Goal: Feedback & Contribution: Leave review/rating

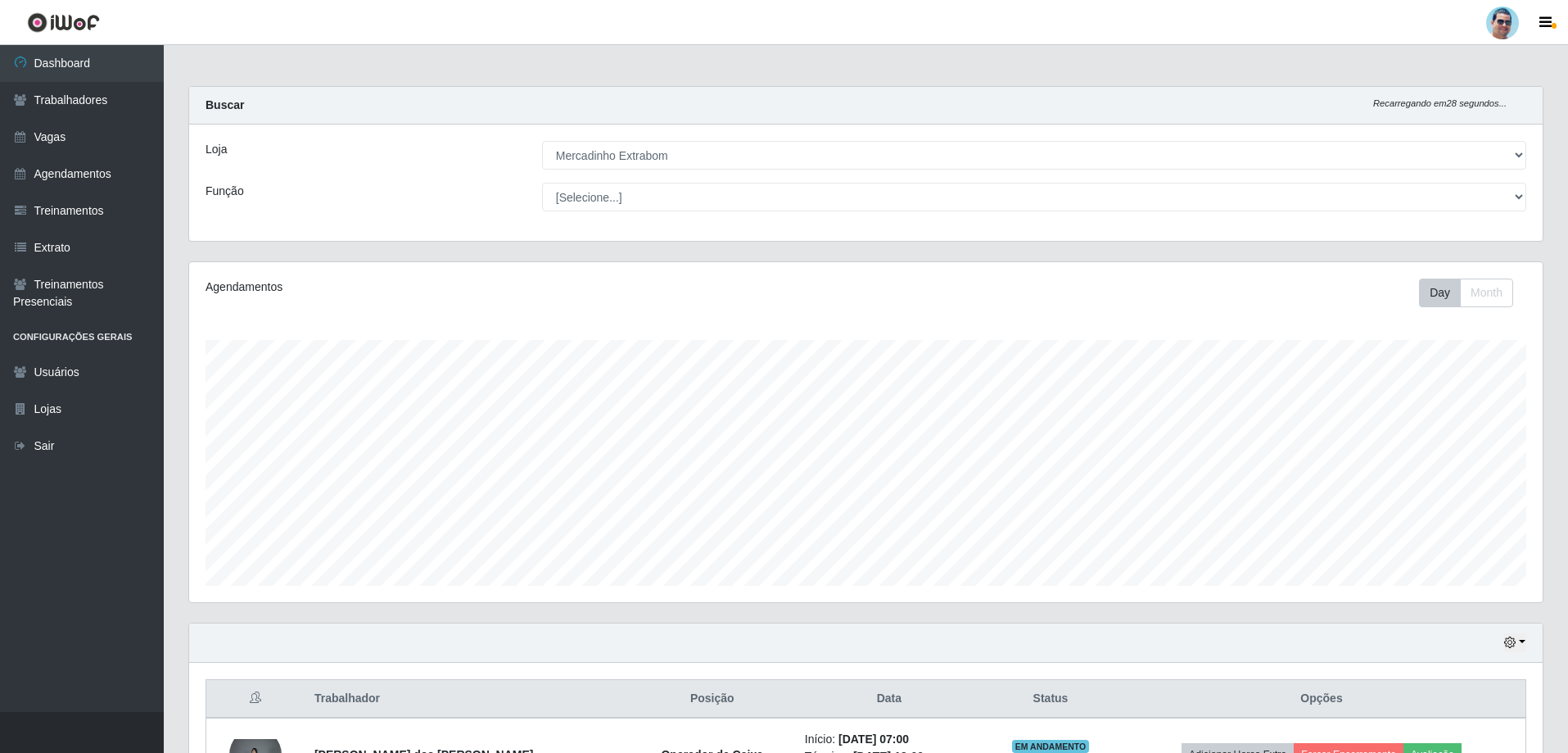
select select "175"
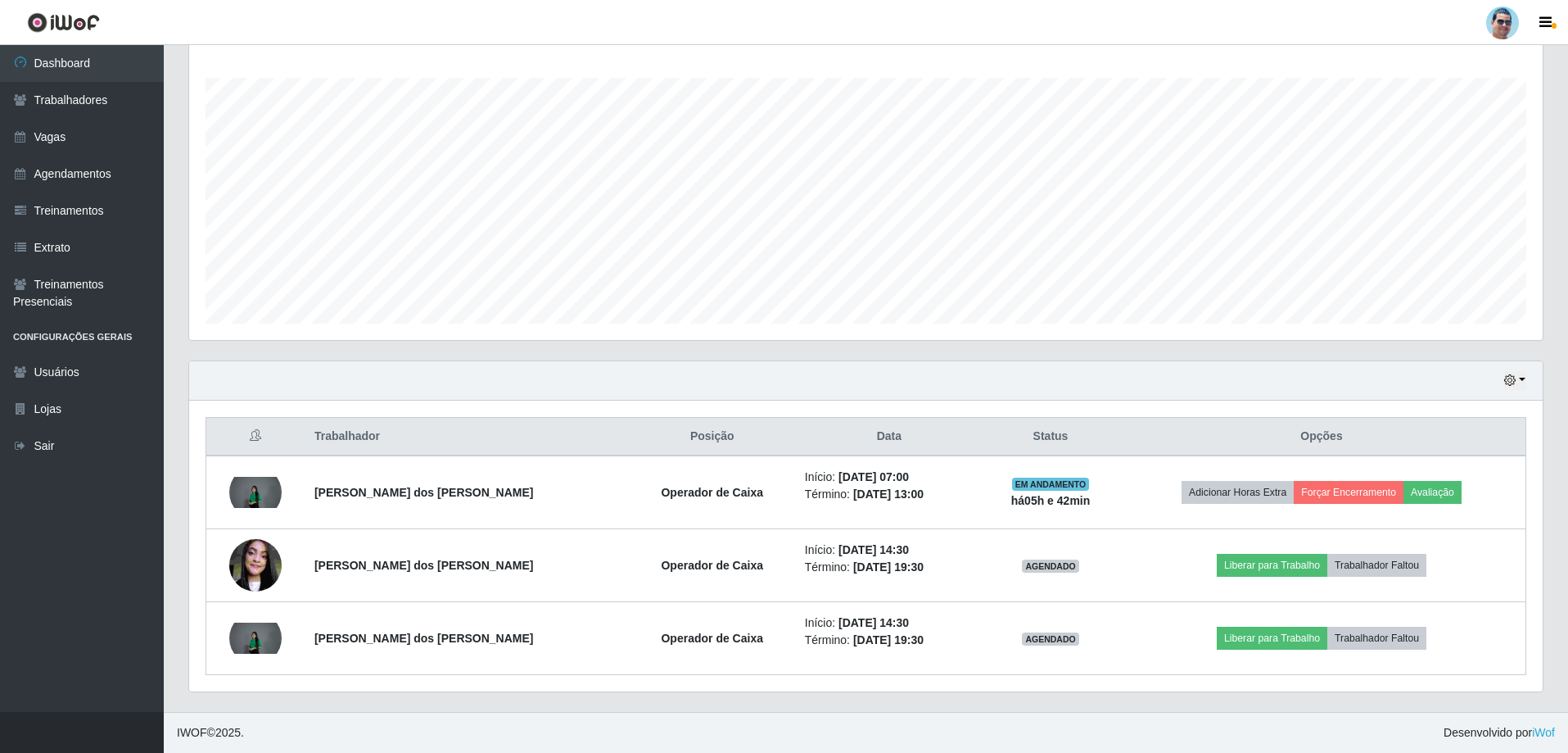
scroll to position [340, 1354]
click at [1507, 383] on icon "button" at bounding box center [1509, 380] width 12 height 12
click at [1413, 501] on button "1 Semana" at bounding box center [1461, 512] width 130 height 35
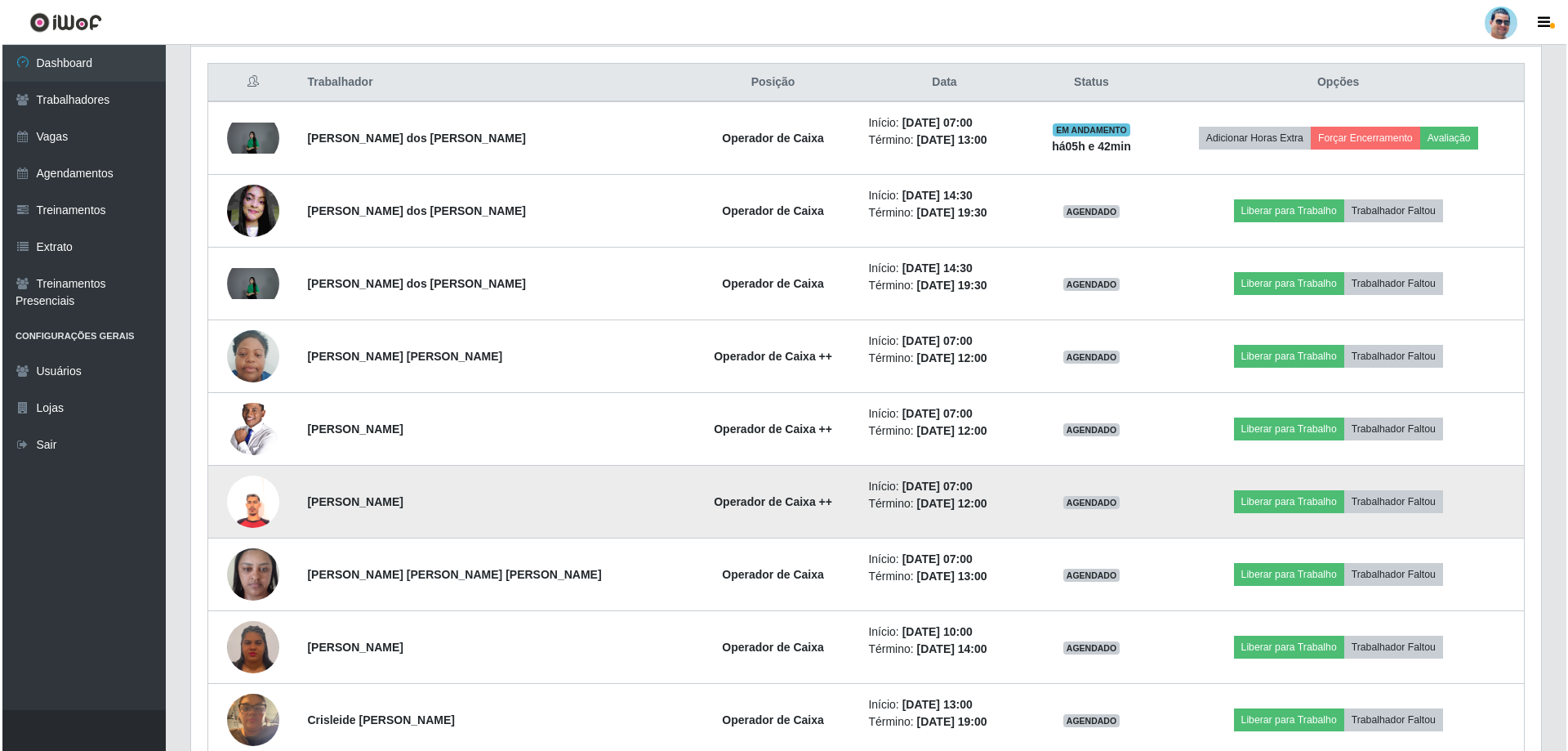
scroll to position [588, 0]
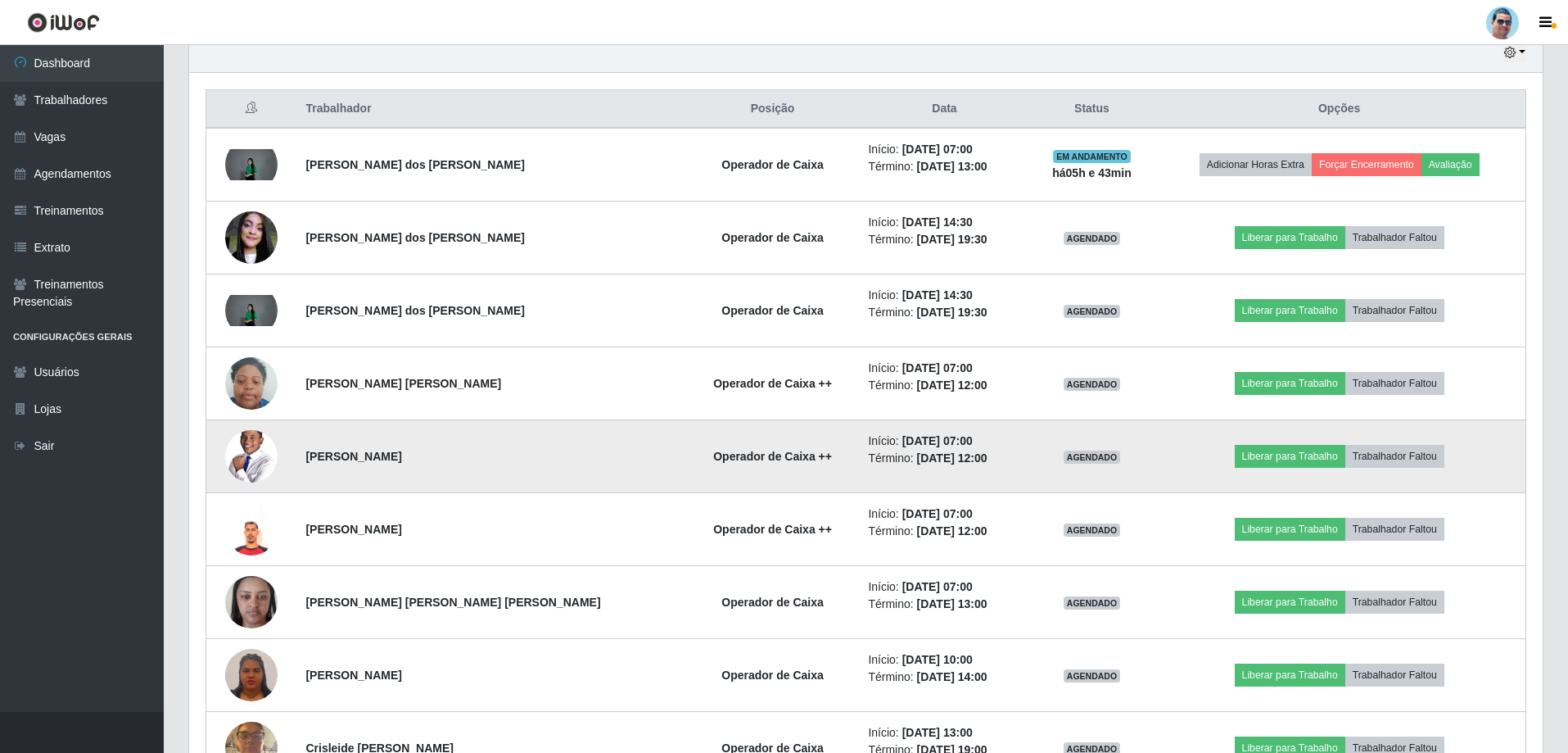
click at [273, 438] on img at bounding box center [251, 456] width 52 height 79
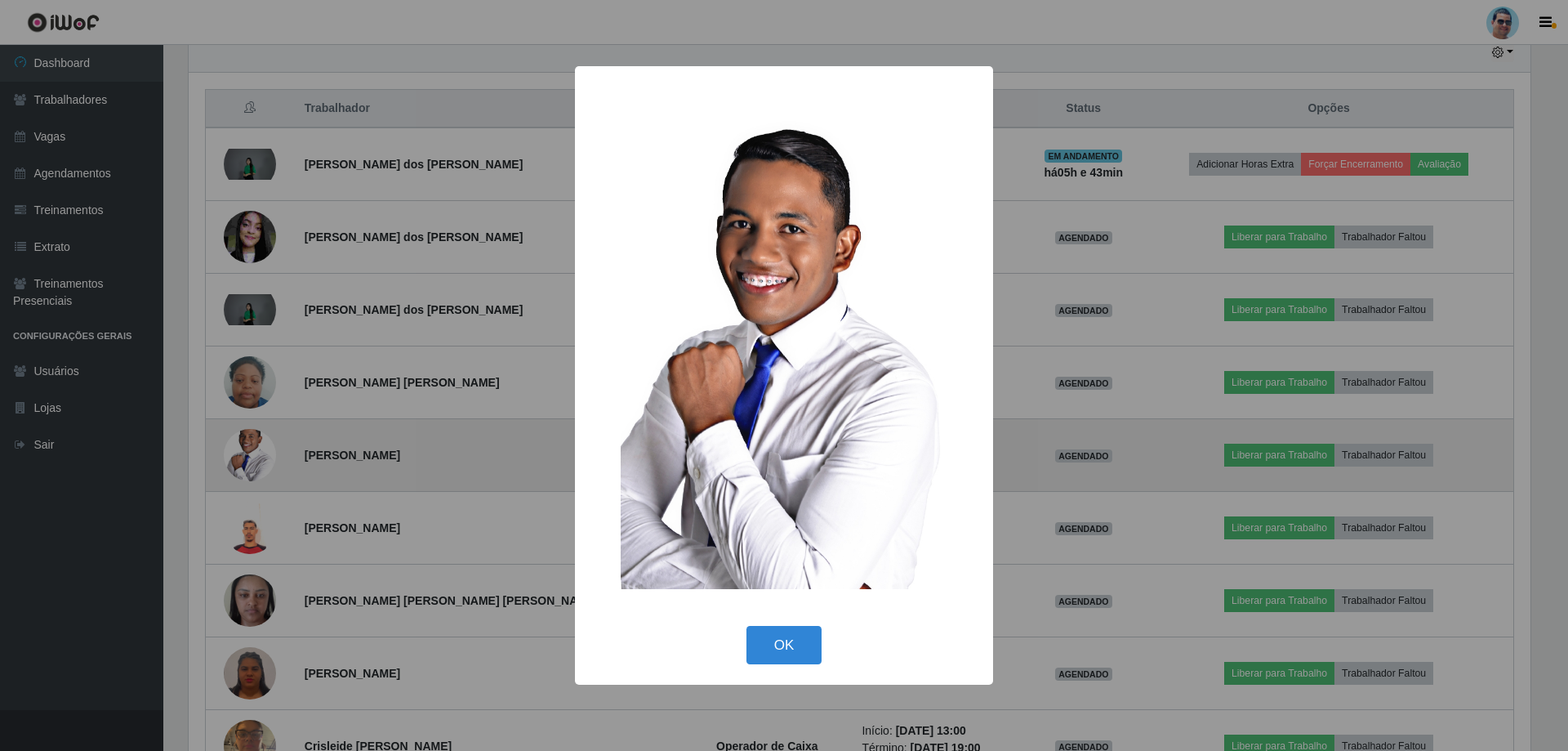
click at [272, 437] on div "× OK Cancel" at bounding box center [784, 376] width 1568 height 751
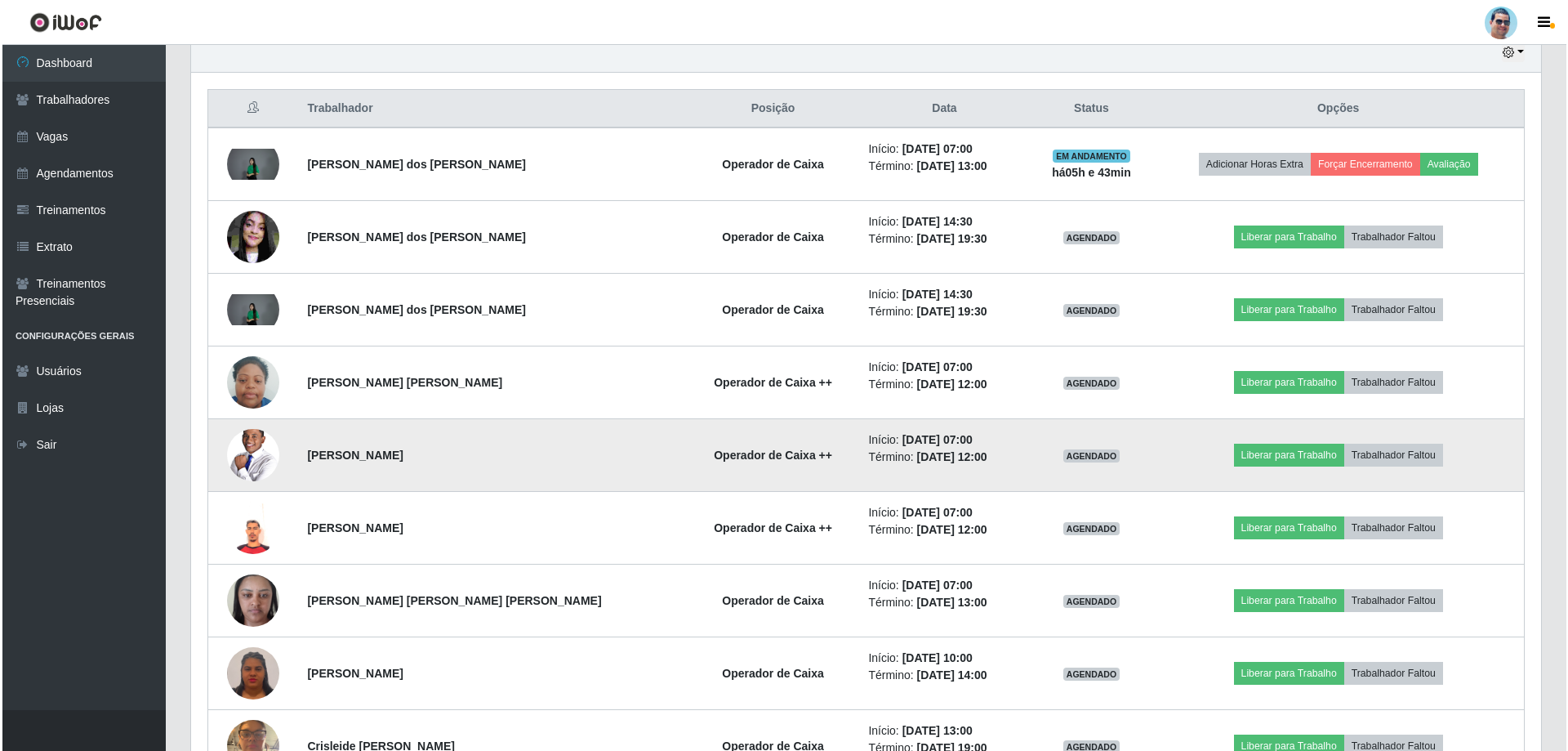
scroll to position [339, 1350]
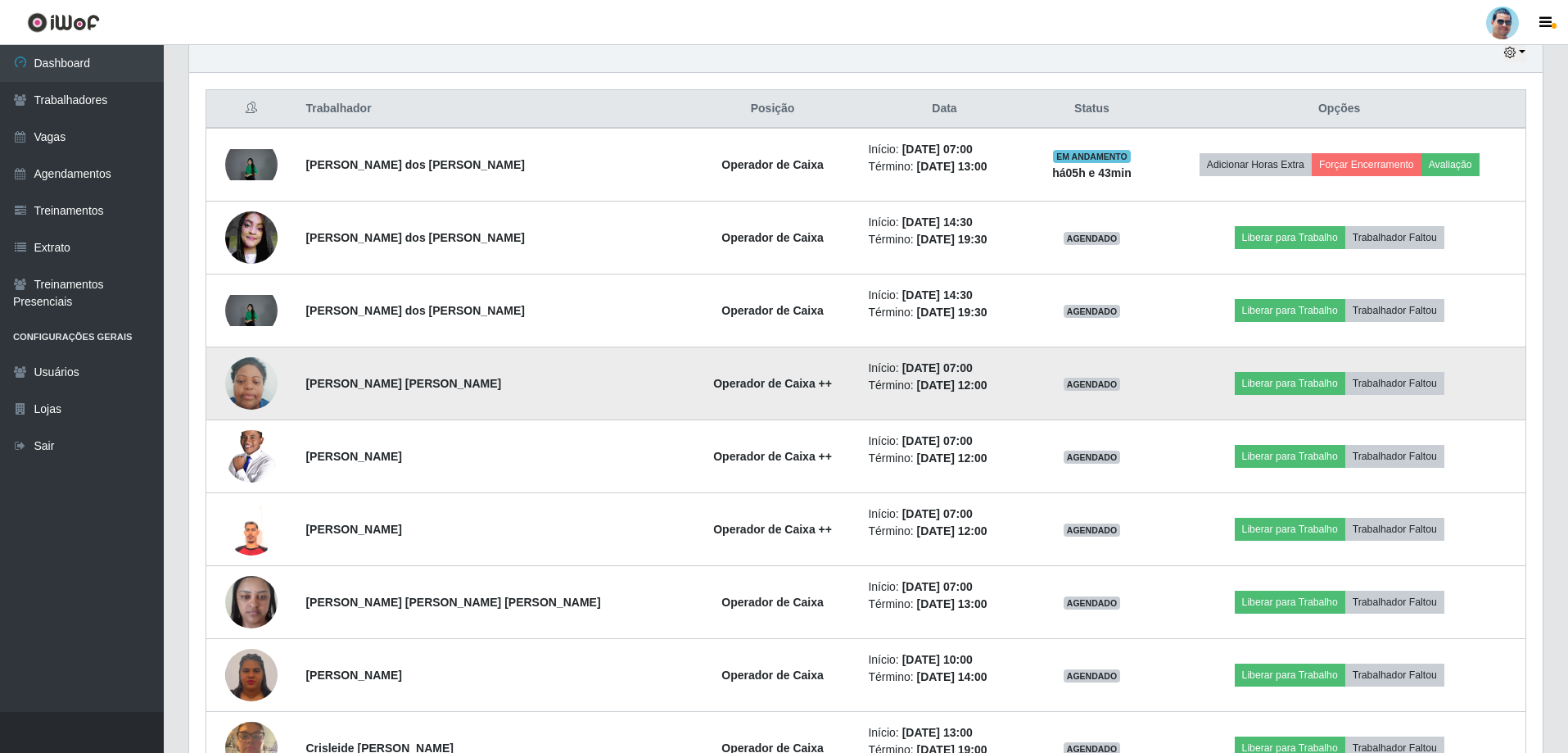
click at [253, 366] on img at bounding box center [251, 384] width 52 height 69
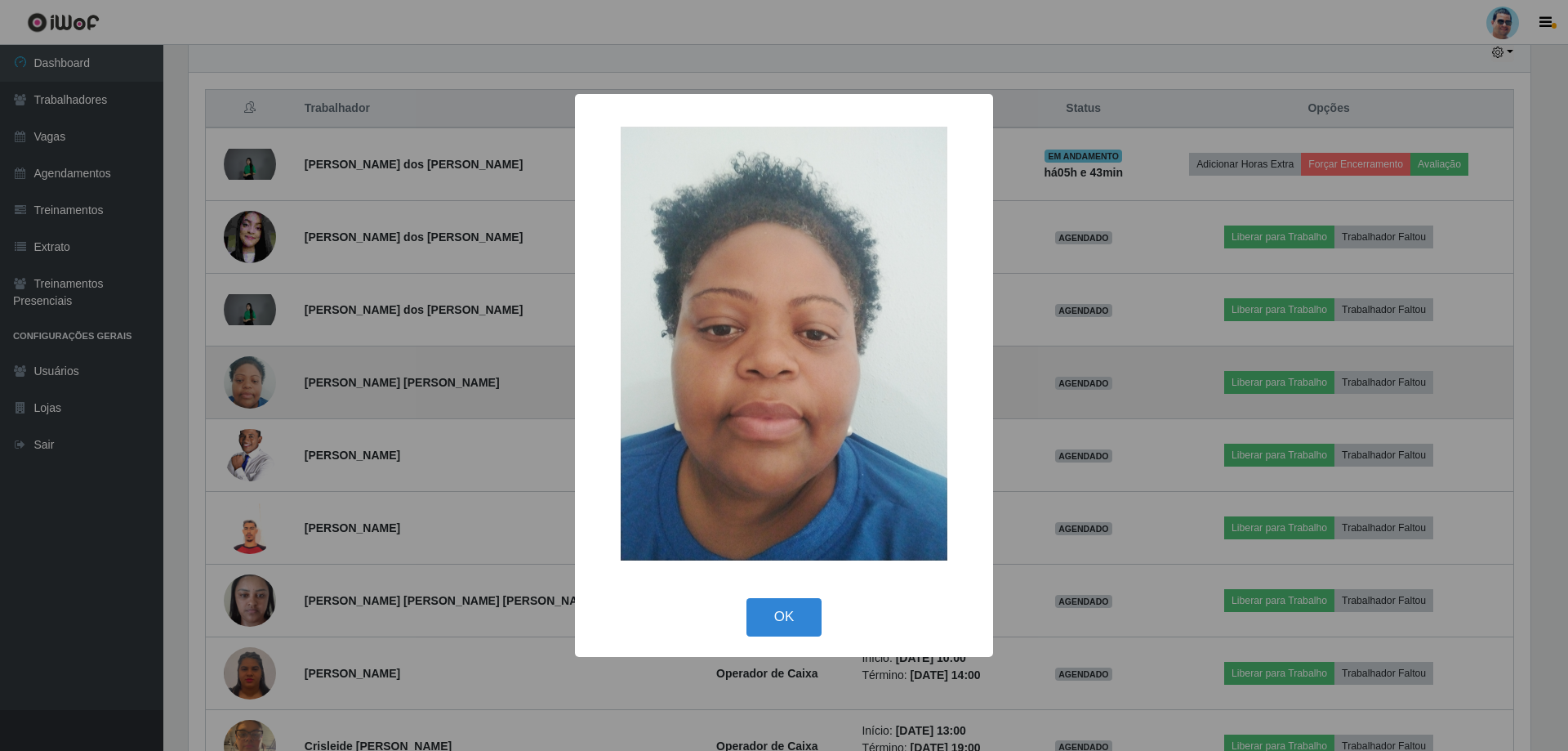
click at [252, 365] on div "× OK Cancel" at bounding box center [784, 376] width 1568 height 751
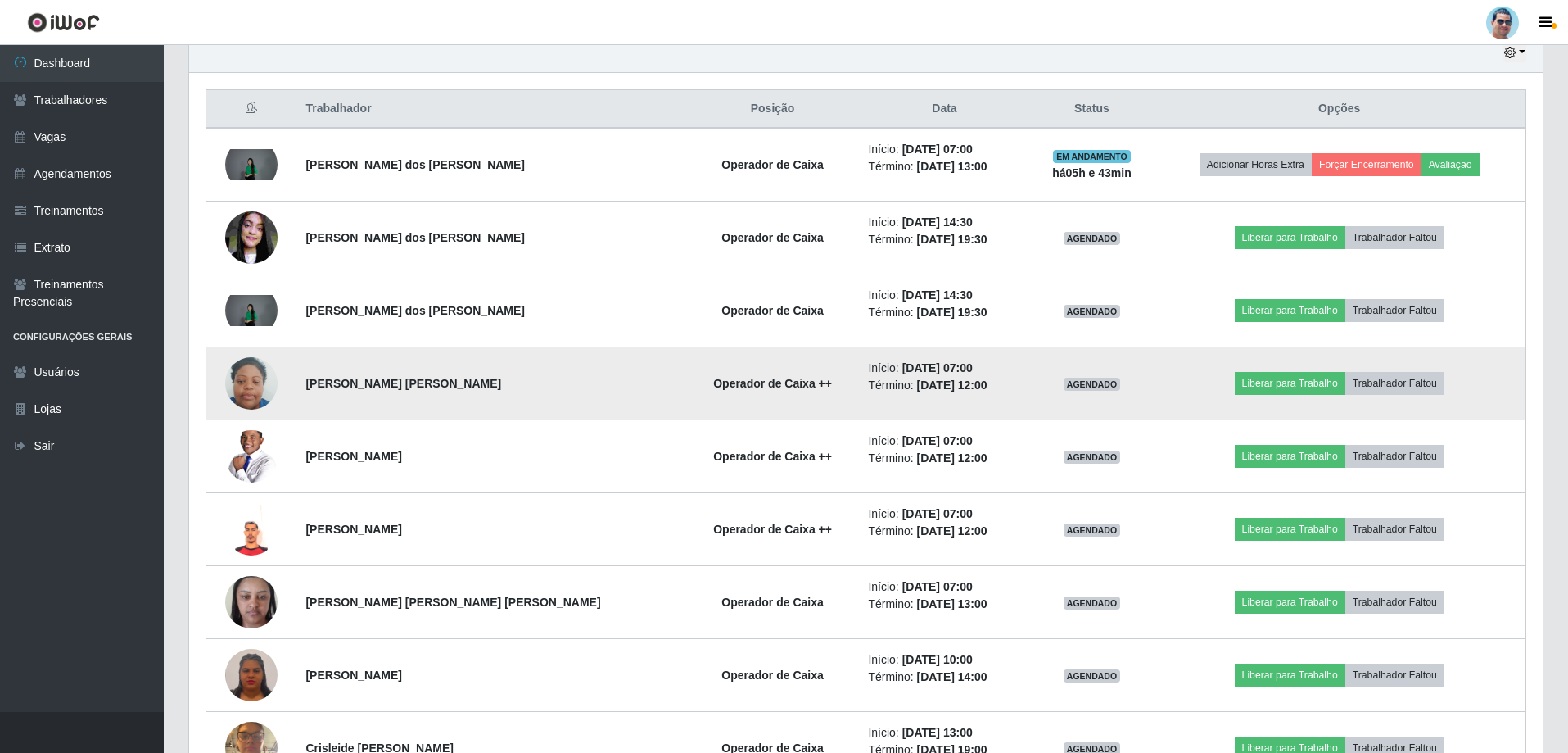
scroll to position [340, 1354]
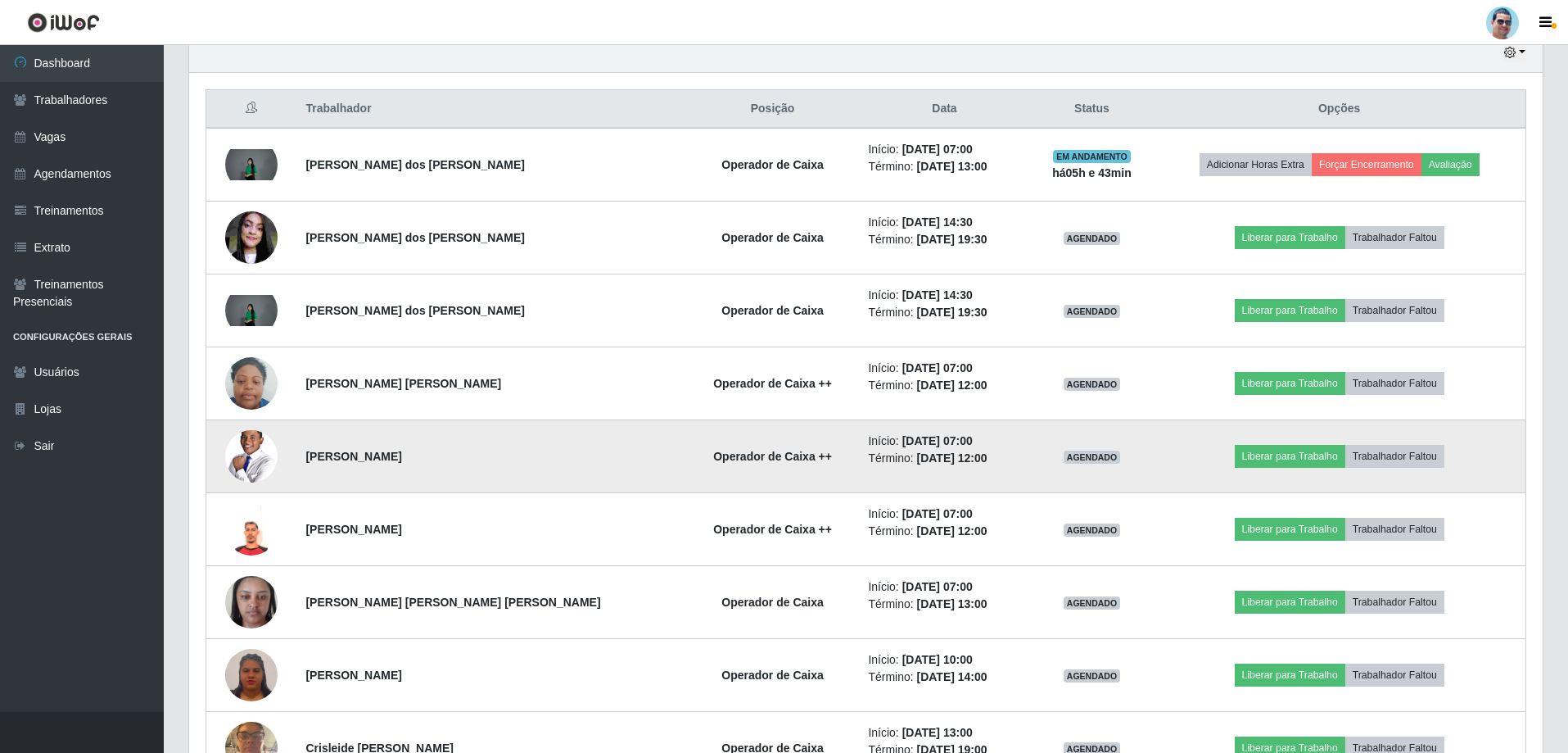
click at [268, 440] on img at bounding box center [251, 456] width 52 height 79
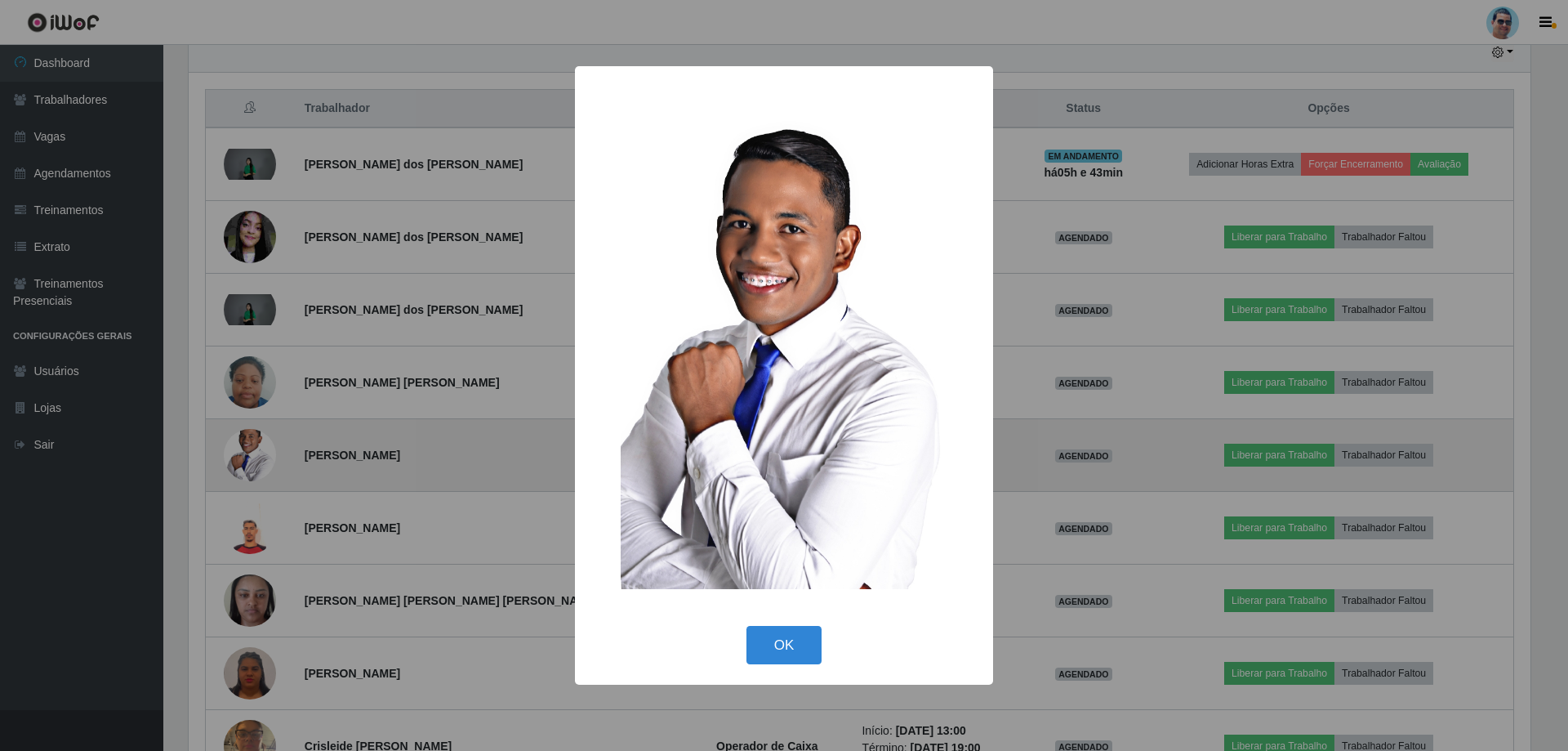
click at [267, 438] on div "× OK Cancel" at bounding box center [784, 376] width 1568 height 751
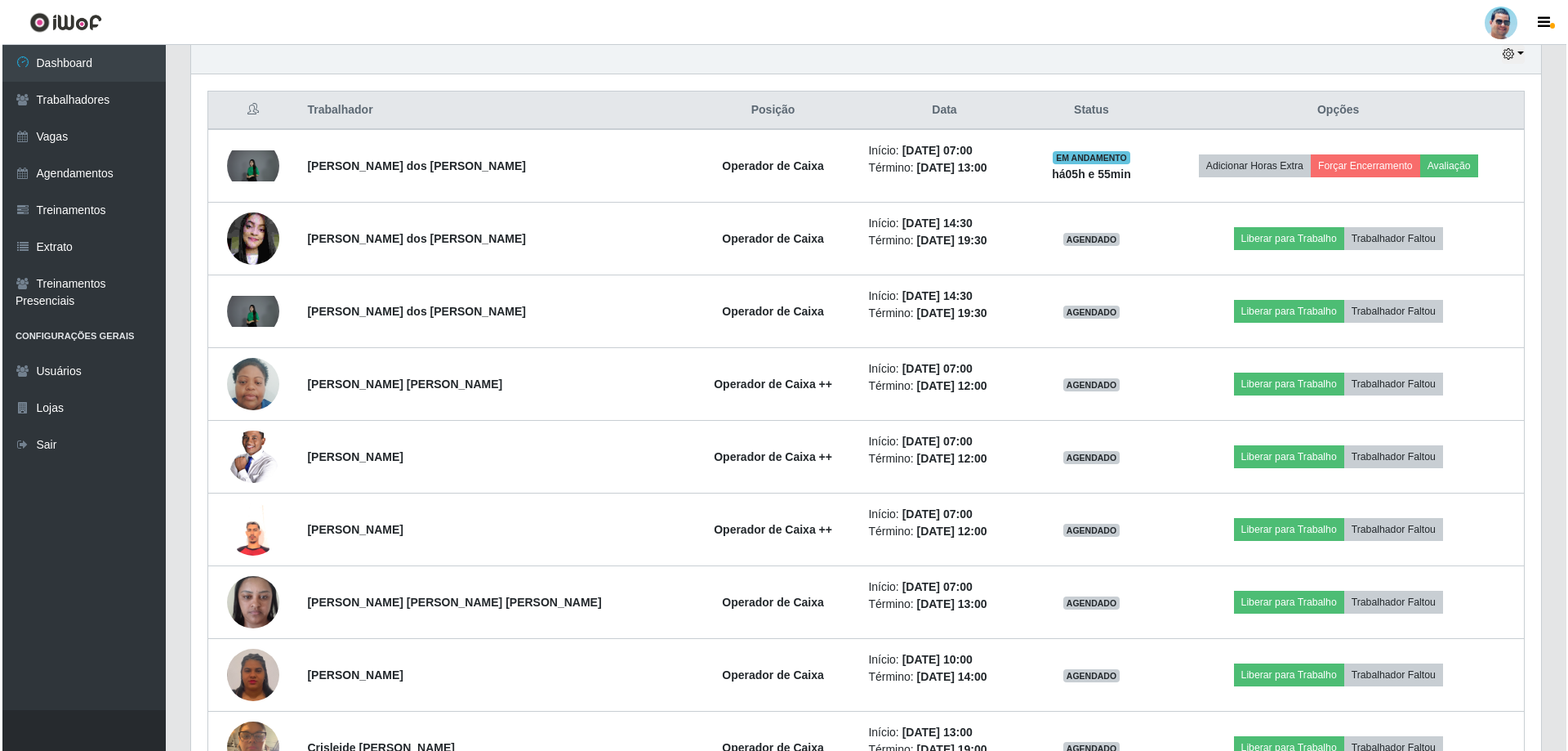
scroll to position [280, 0]
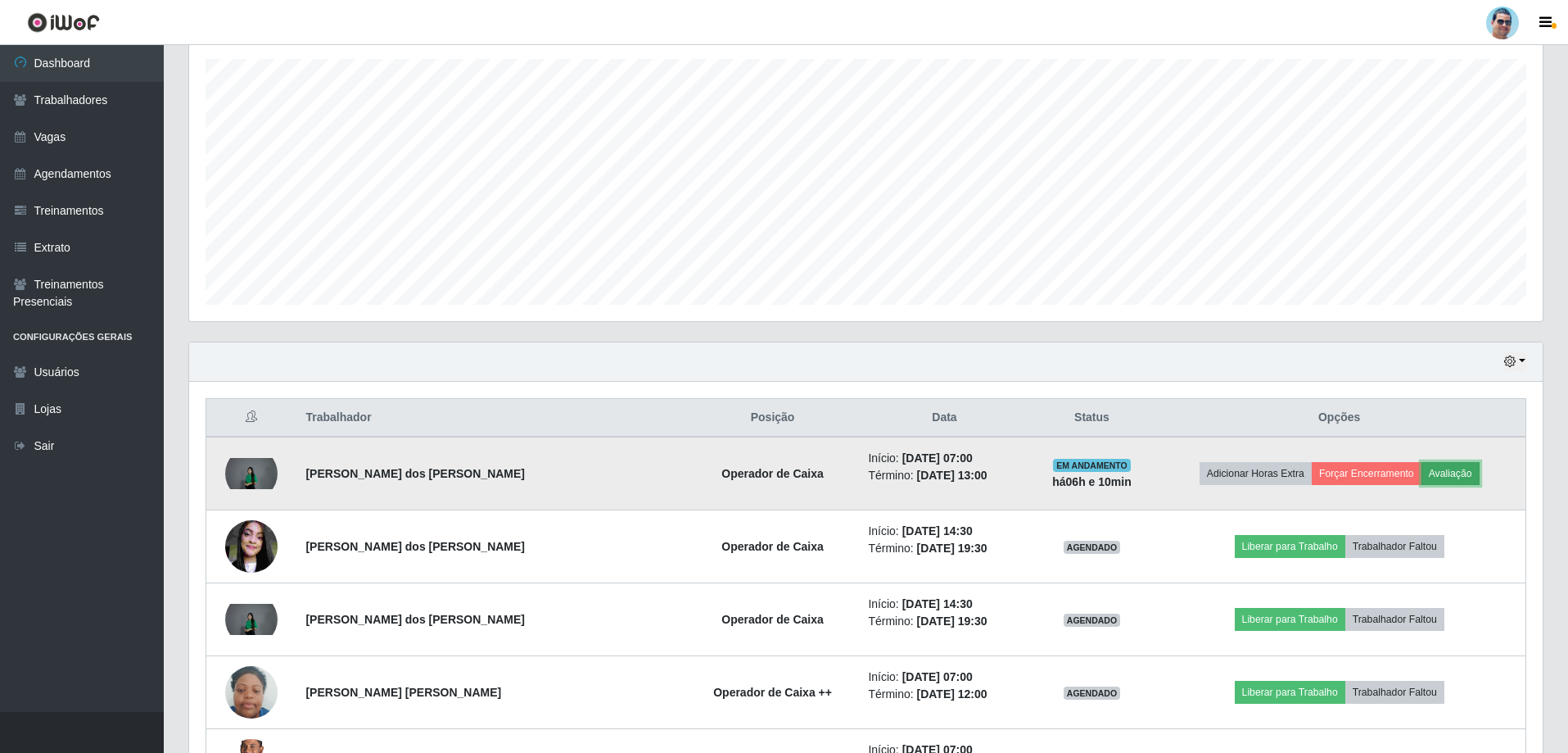
click at [1453, 470] on button "Avaliação" at bounding box center [1450, 473] width 58 height 23
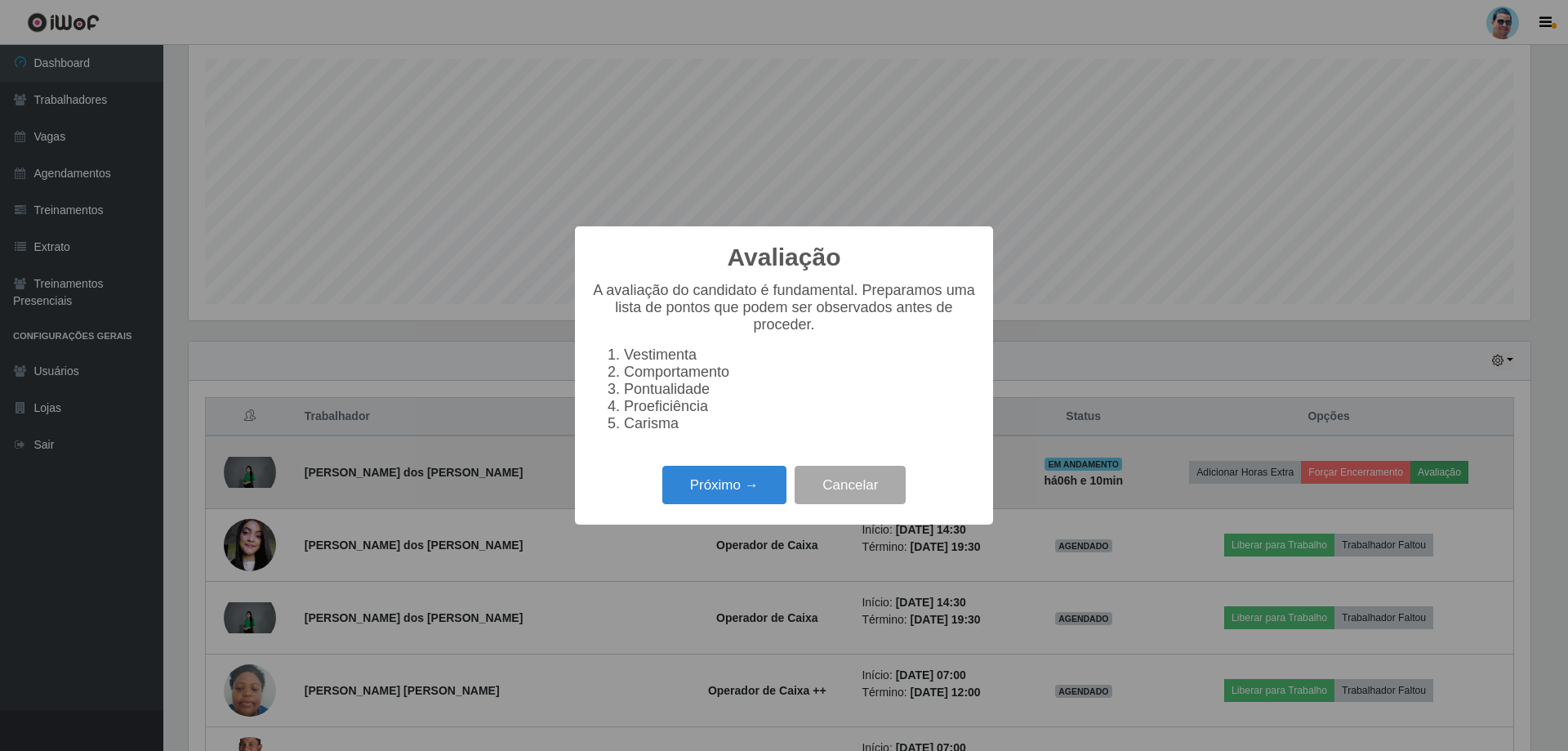
scroll to position [339, 1341]
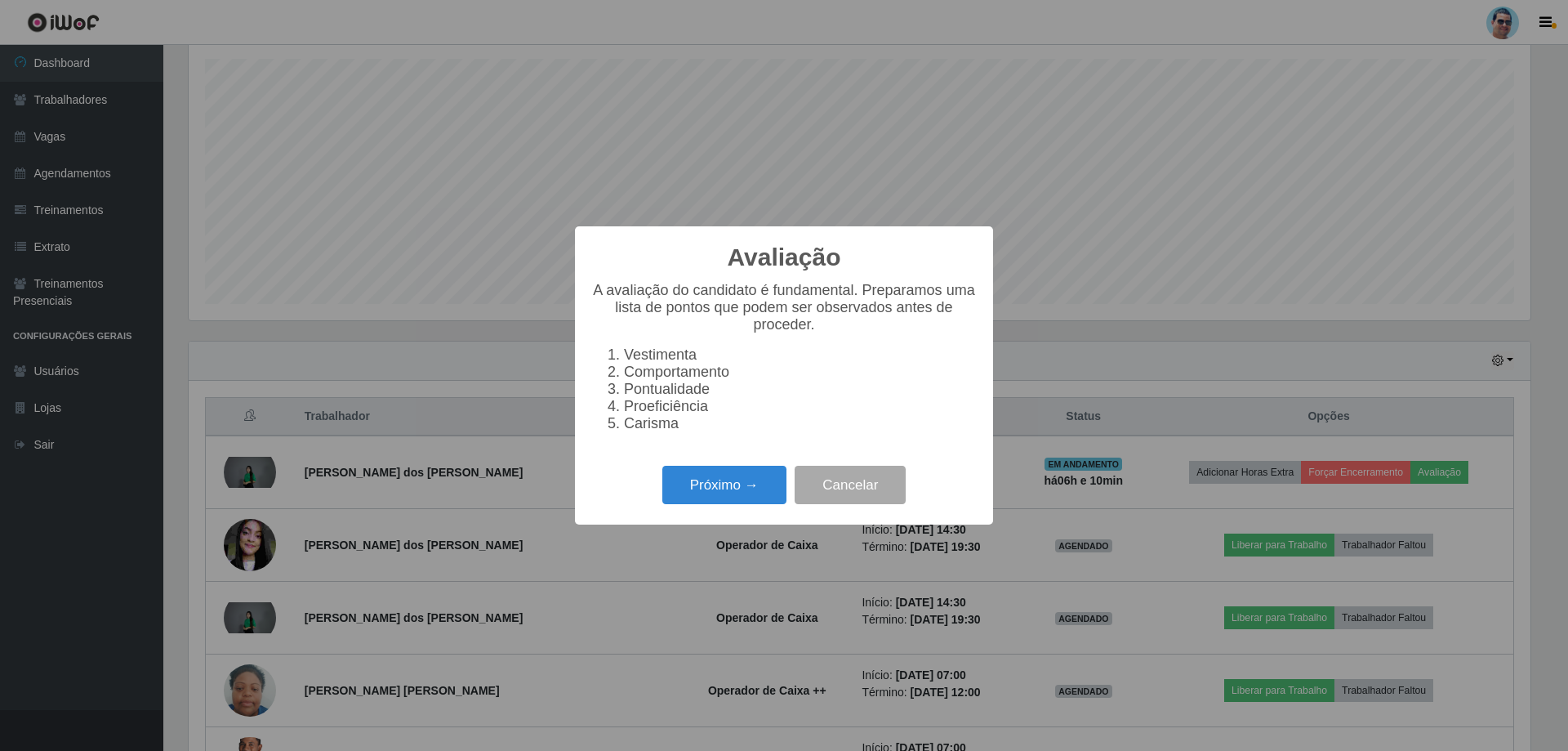
click at [723, 508] on div "Próximo → Cancelar" at bounding box center [784, 484] width 385 height 47
click at [705, 486] on button "Próximo →" at bounding box center [724, 484] width 124 height 38
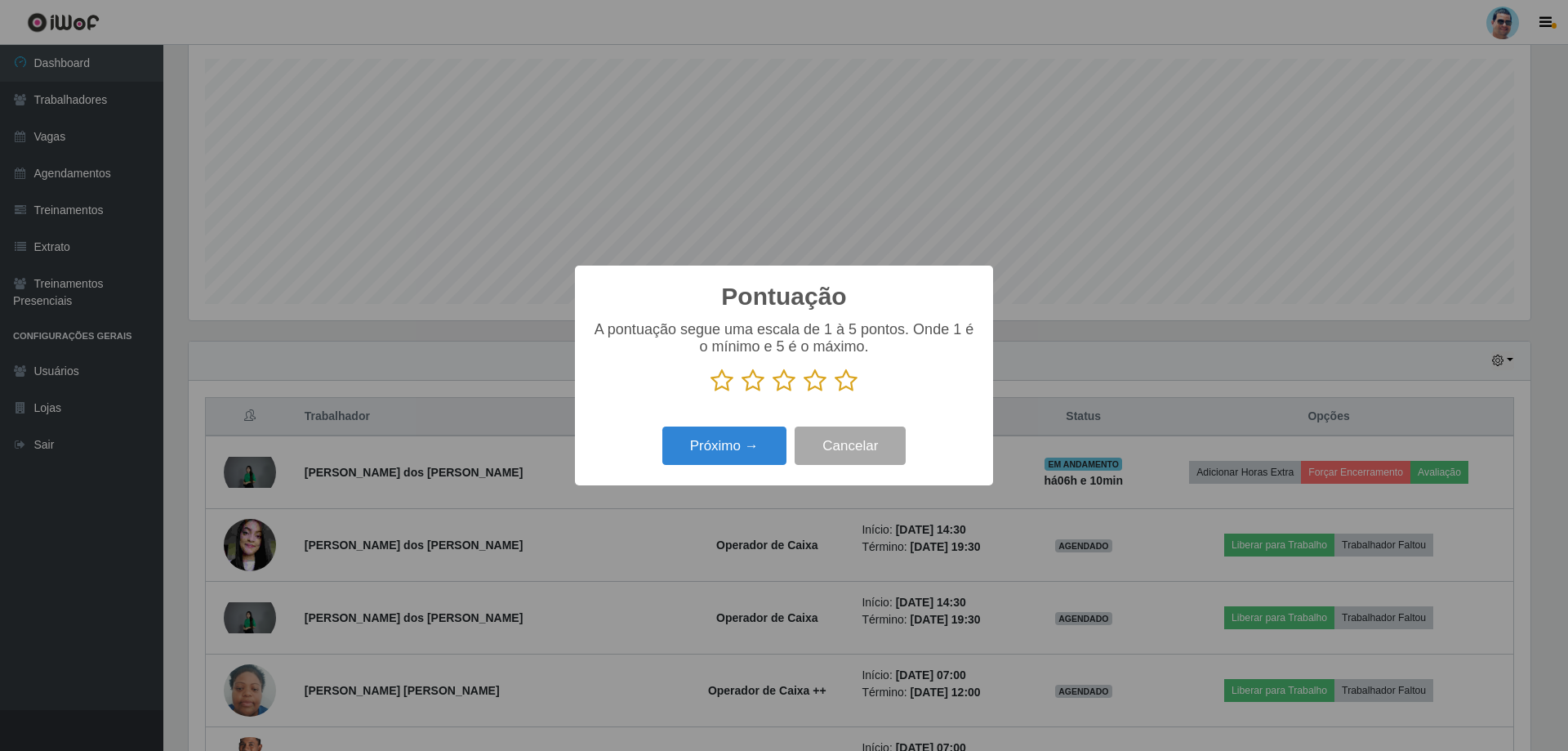
scroll to position [816483, 815262]
click at [842, 380] on icon at bounding box center [846, 381] width 23 height 25
click at [835, 393] on input "radio" at bounding box center [835, 393] width 0 height 0
click at [749, 448] on button "Próximo →" at bounding box center [724, 445] width 124 height 38
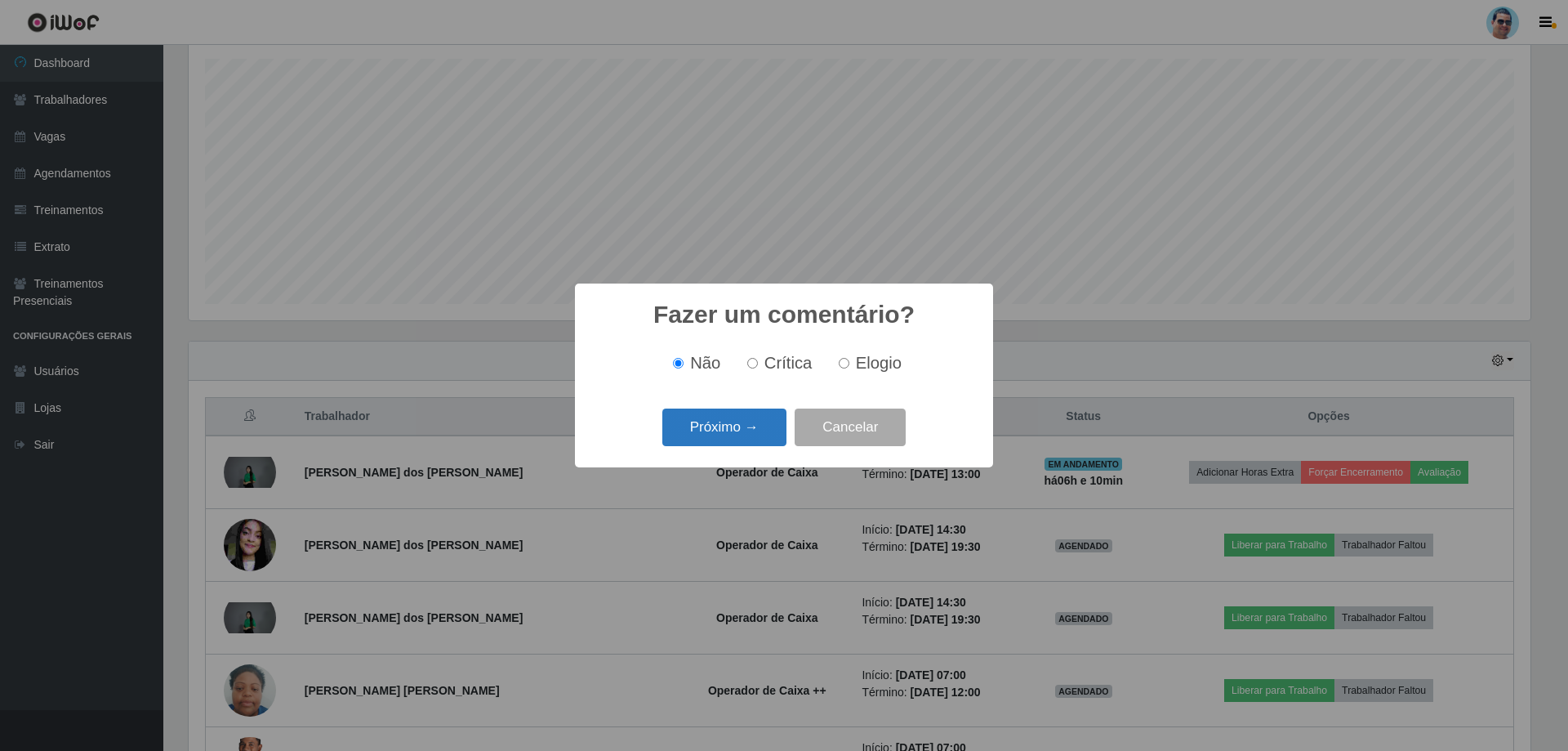
click at [748, 437] on button "Próximo →" at bounding box center [724, 427] width 124 height 38
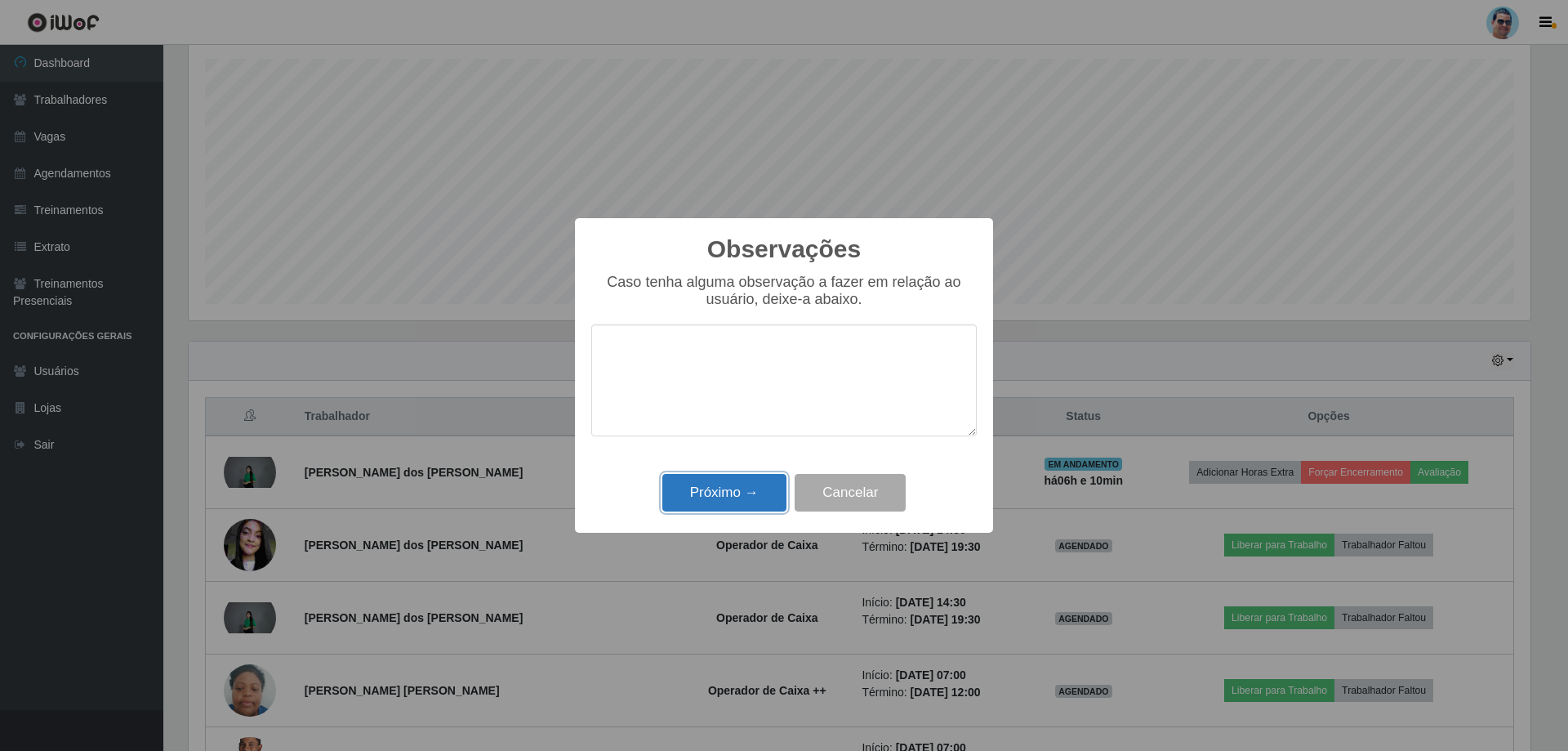
click at [745, 483] on button "Próximo →" at bounding box center [724, 492] width 124 height 38
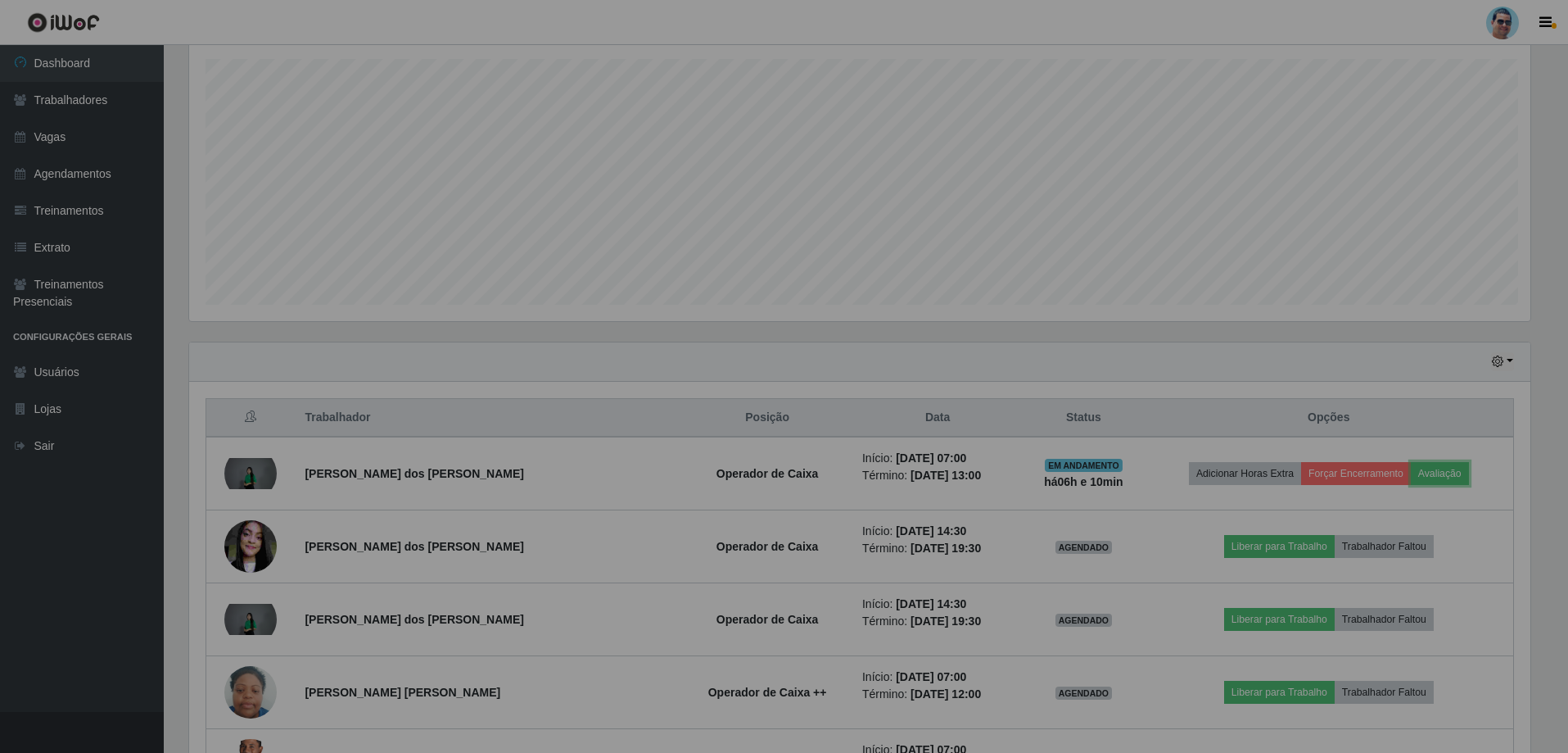
scroll to position [340, 1354]
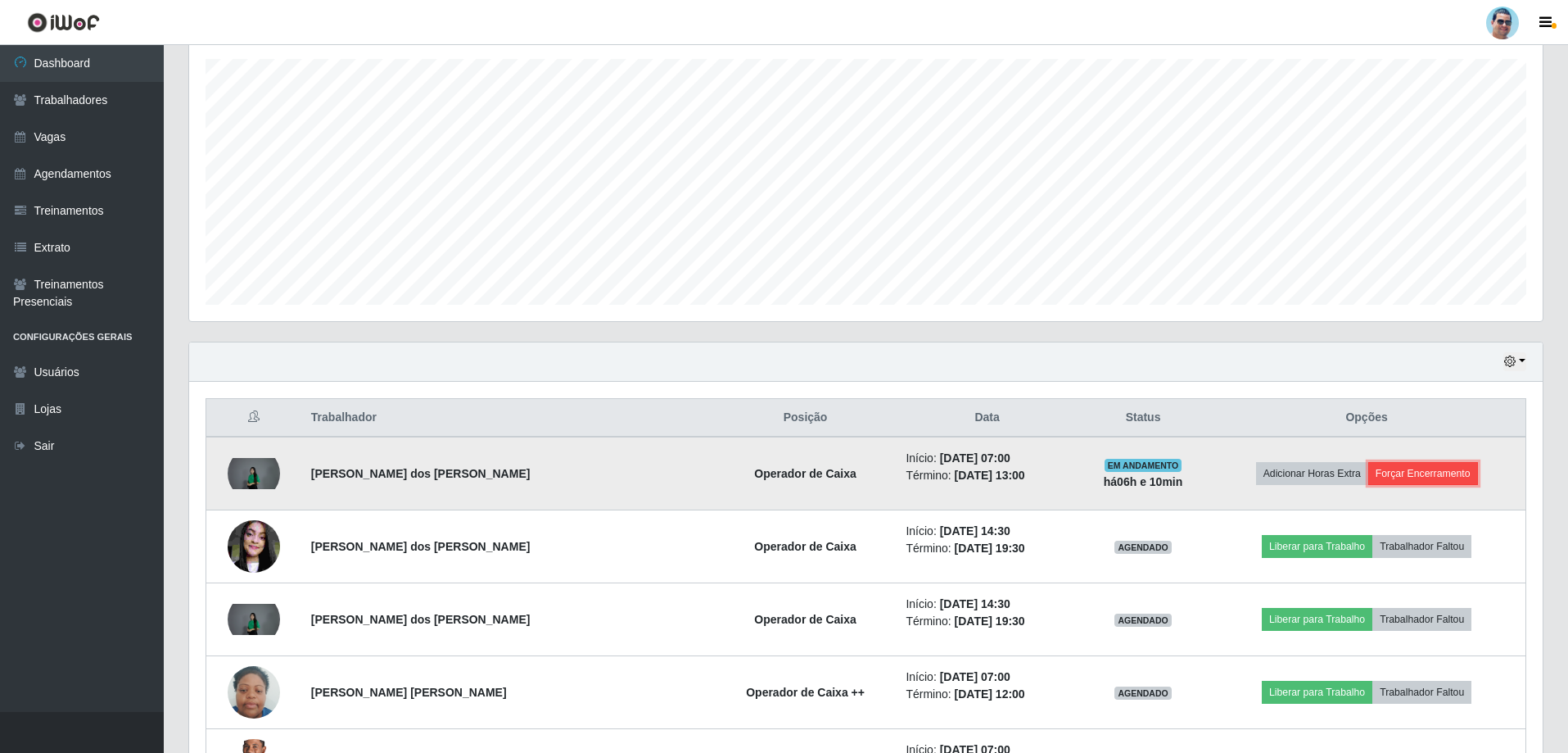
click at [1397, 477] on button "Forçar Encerramento" at bounding box center [1423, 473] width 110 height 23
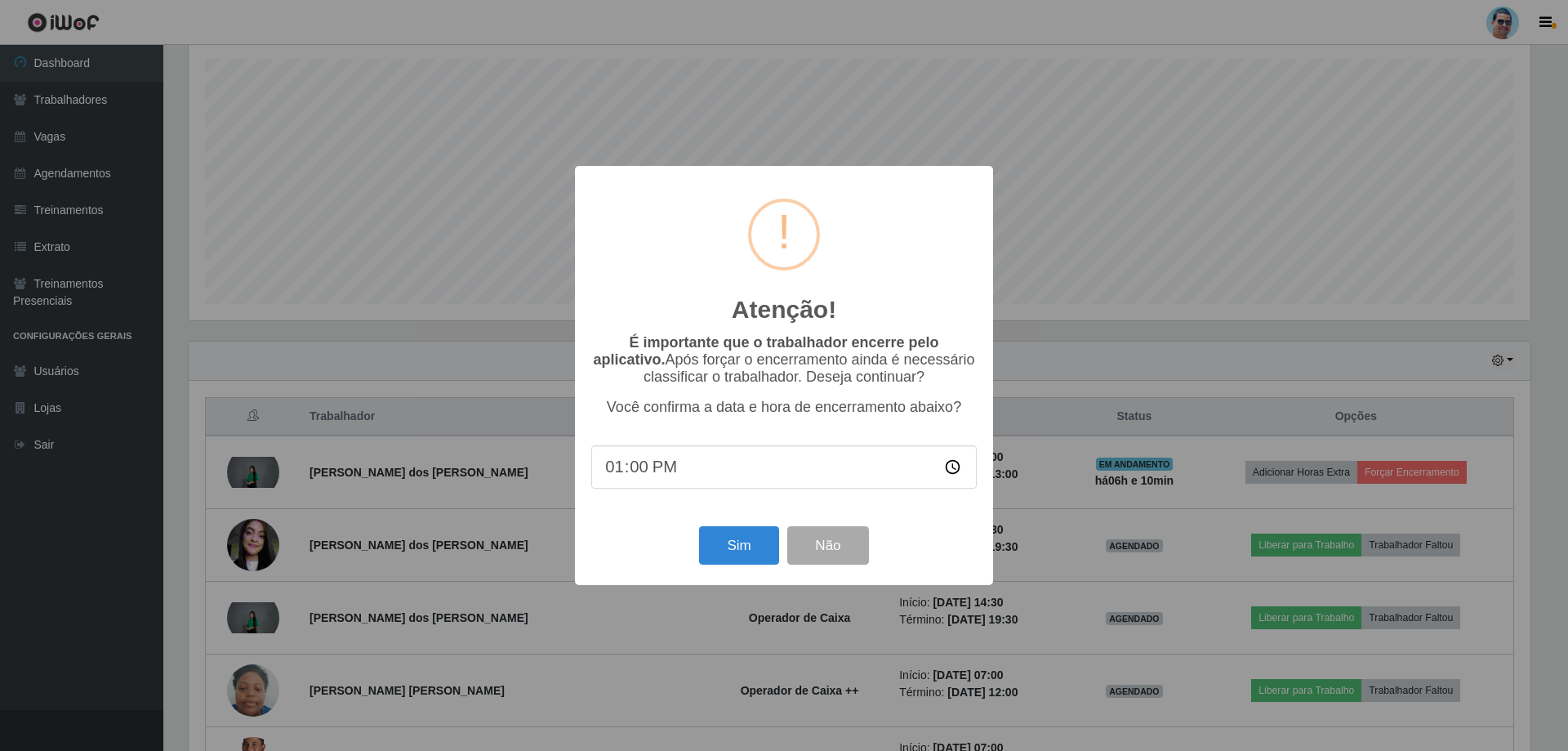
click at [635, 477] on input "13:00" at bounding box center [784, 467] width 385 height 43
type input "13:07"
click at [731, 552] on button "Sim" at bounding box center [738, 545] width 79 height 38
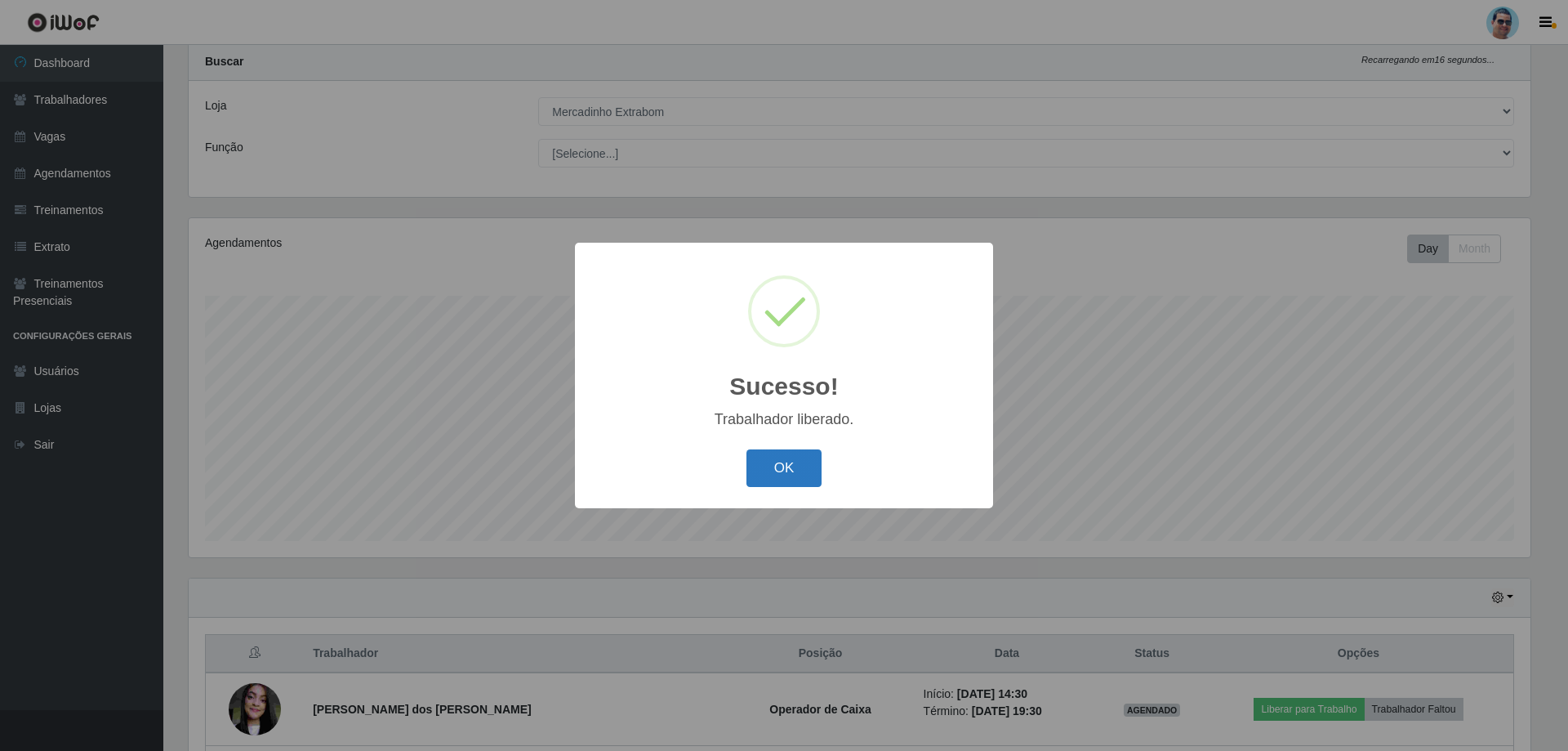
click at [787, 477] on button "OK" at bounding box center [784, 468] width 76 height 38
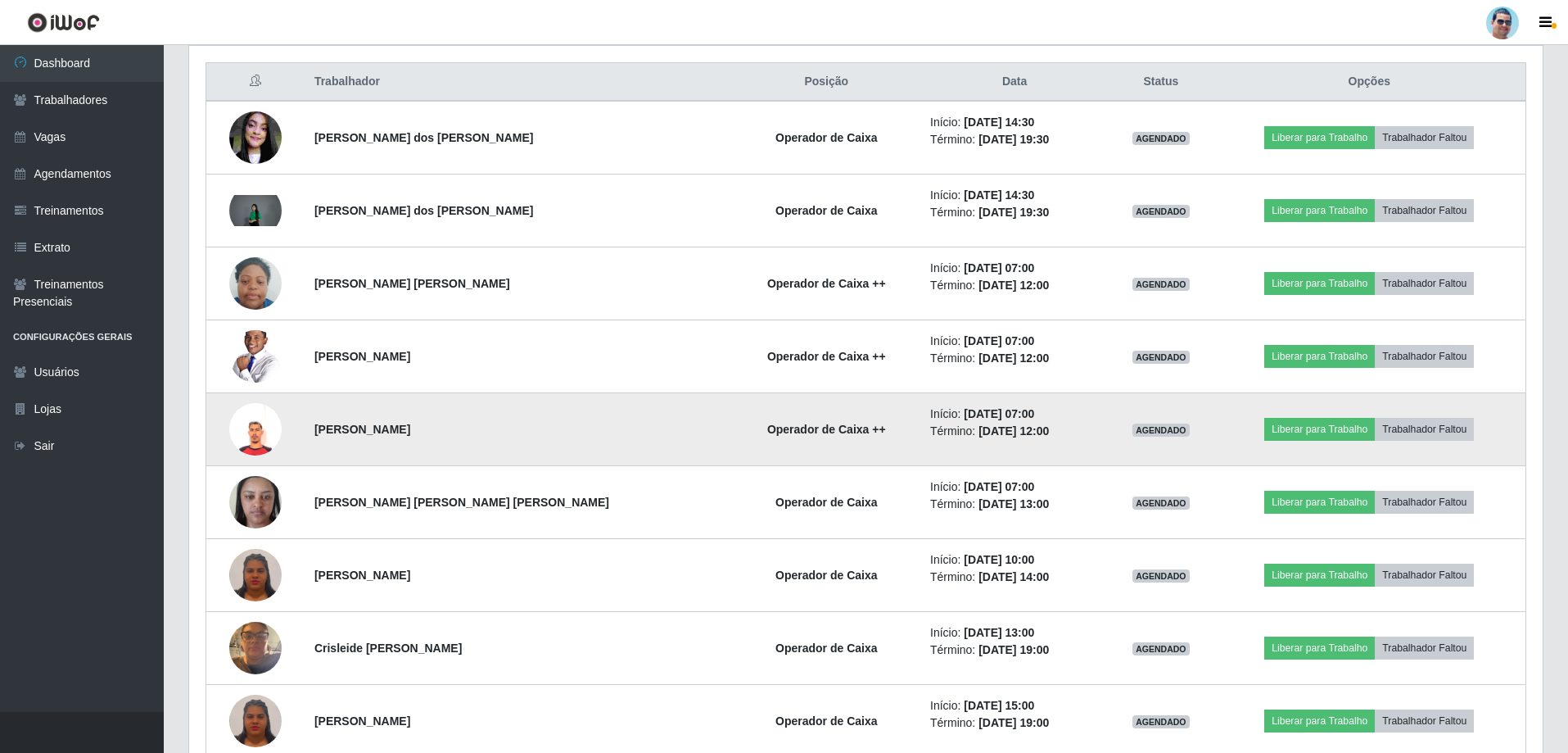
scroll to position [699, 0]
